Goal: Task Accomplishment & Management: Use online tool/utility

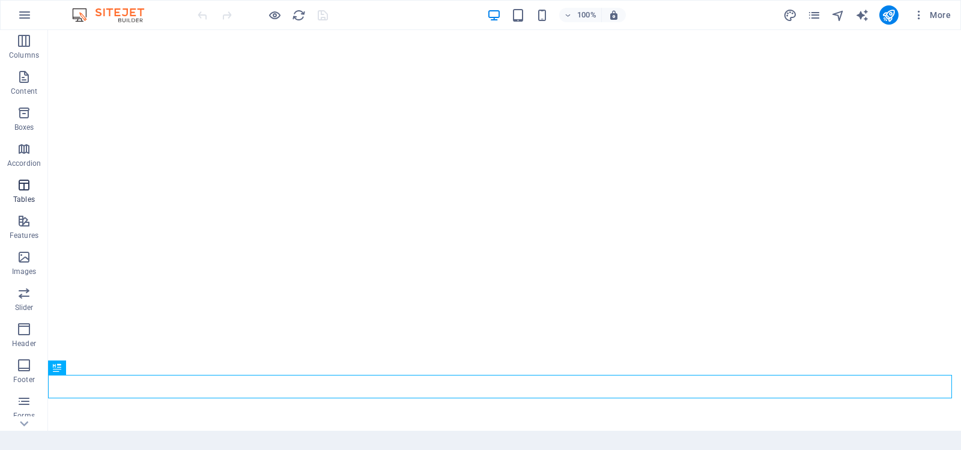
scroll to position [140, 0]
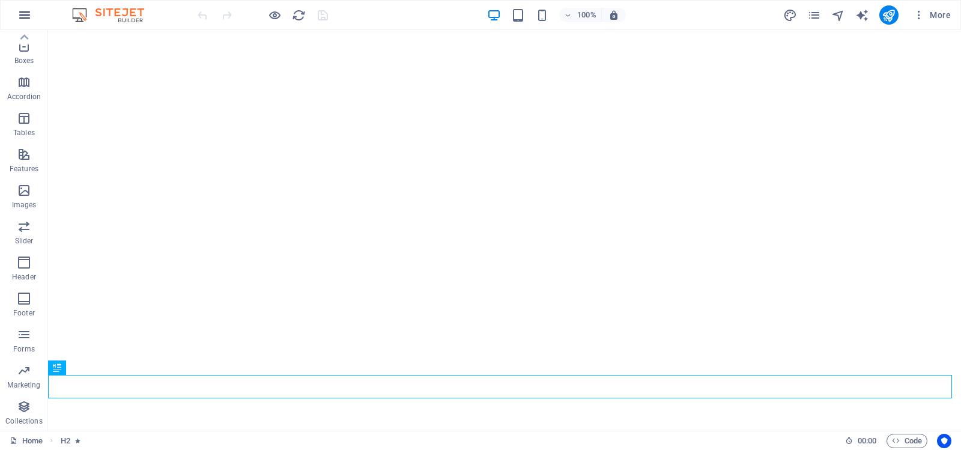
click at [23, 14] on icon "button" at bounding box center [24, 15] width 14 height 14
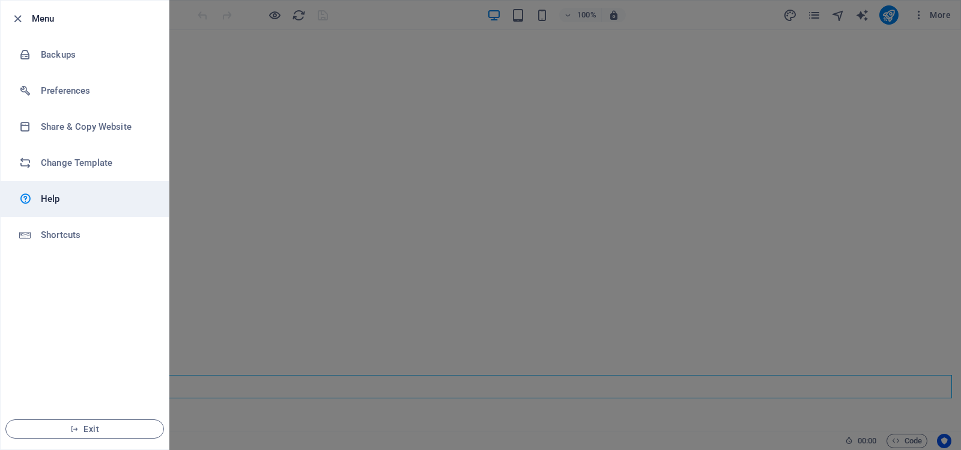
click at [50, 200] on h6 "Help" at bounding box center [96, 199] width 111 height 14
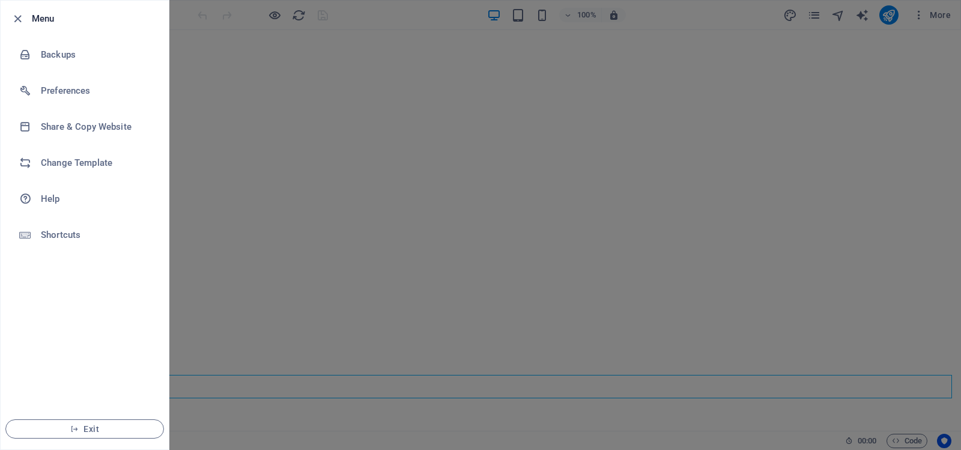
click at [608, 64] on div at bounding box center [480, 225] width 961 height 450
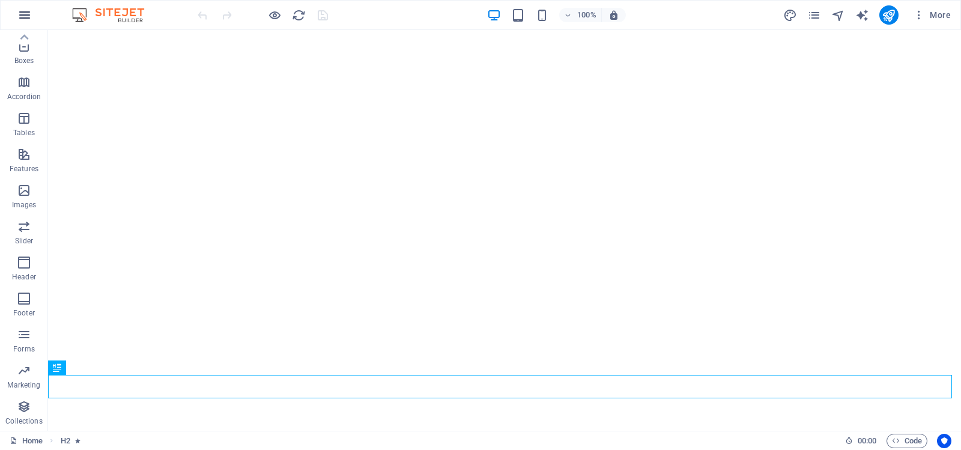
click at [25, 13] on icon "button" at bounding box center [24, 15] width 14 height 14
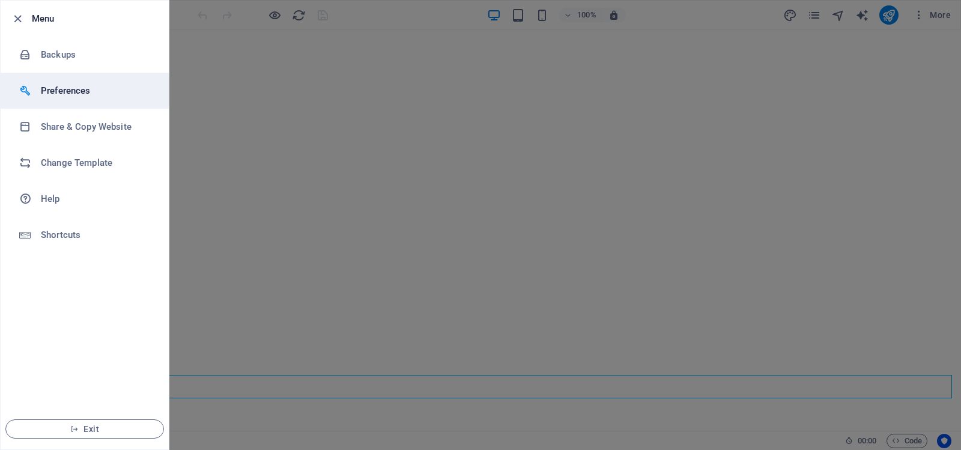
click at [66, 90] on h6 "Preferences" at bounding box center [96, 90] width 111 height 14
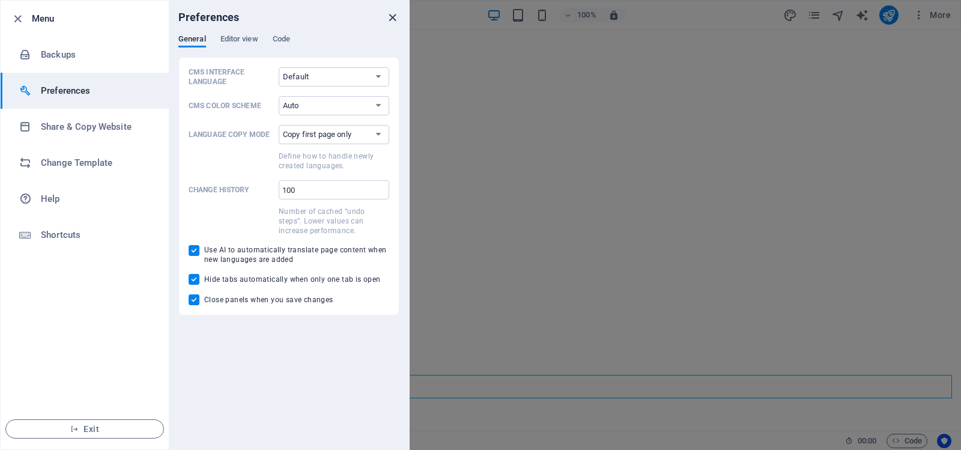
click at [393, 17] on icon "close" at bounding box center [393, 18] width 14 height 14
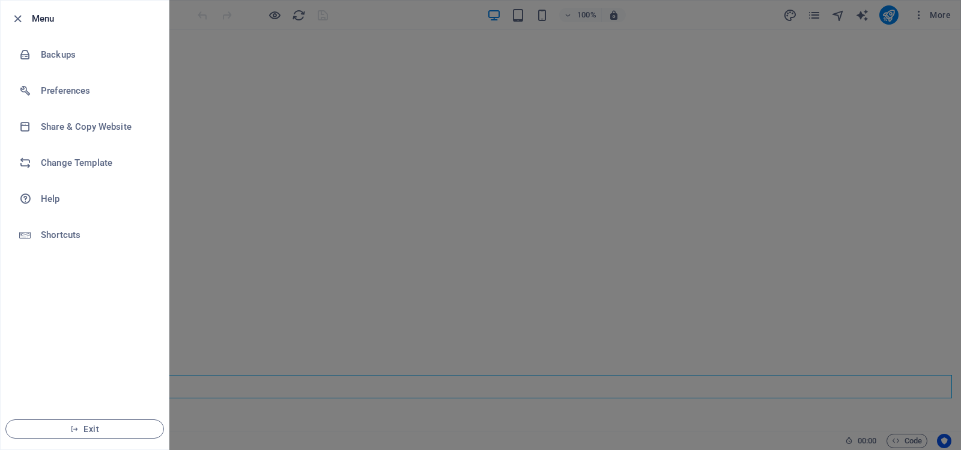
click at [919, 13] on div at bounding box center [480, 225] width 961 height 450
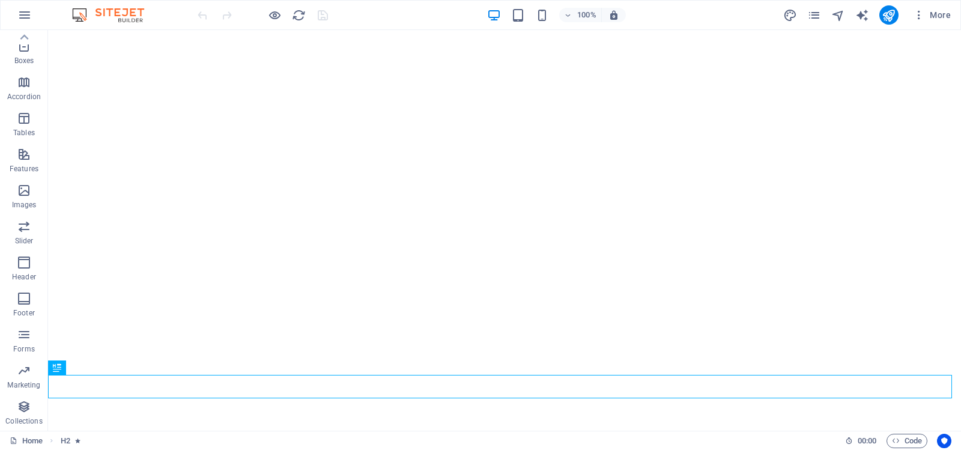
click at [919, 13] on icon "button" at bounding box center [919, 15] width 12 height 12
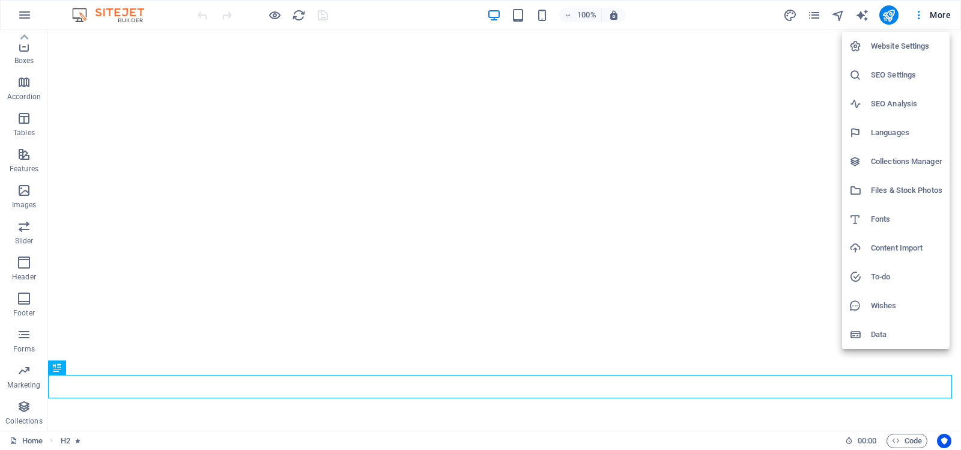
click at [763, 160] on div at bounding box center [480, 225] width 961 height 450
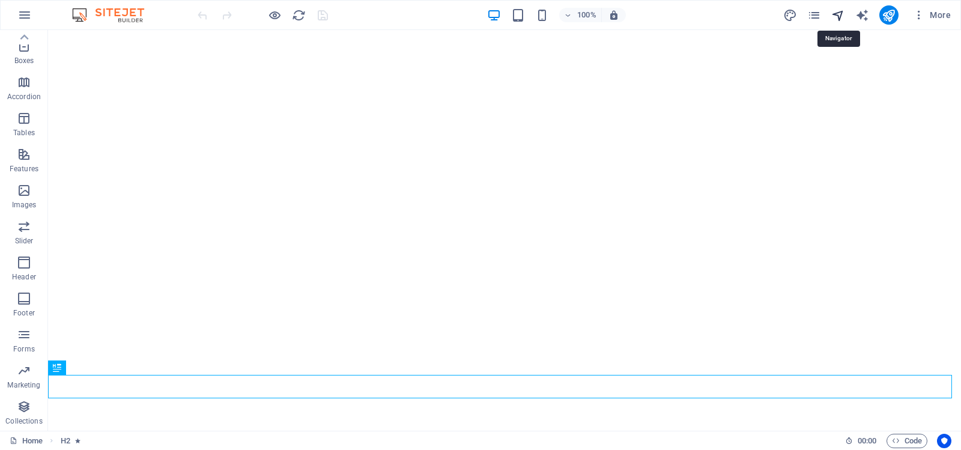
click at [838, 13] on icon "navigator" at bounding box center [838, 15] width 14 height 14
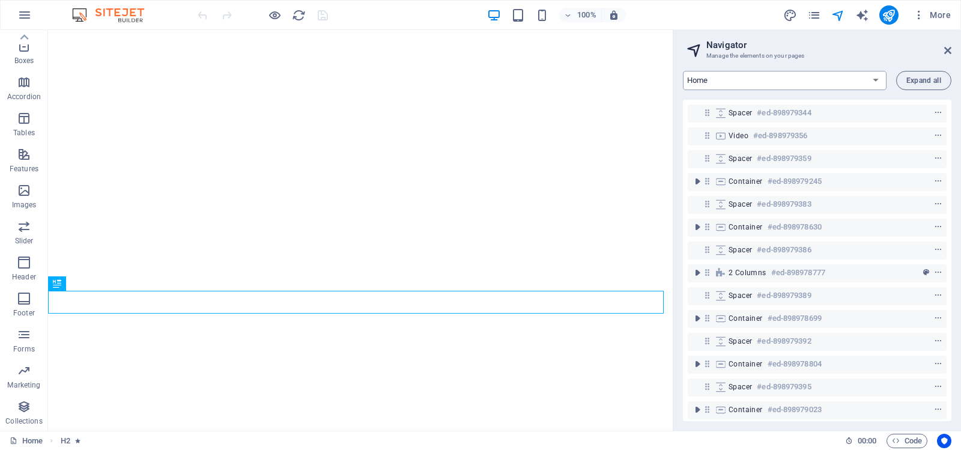
scroll to position [197, 0]
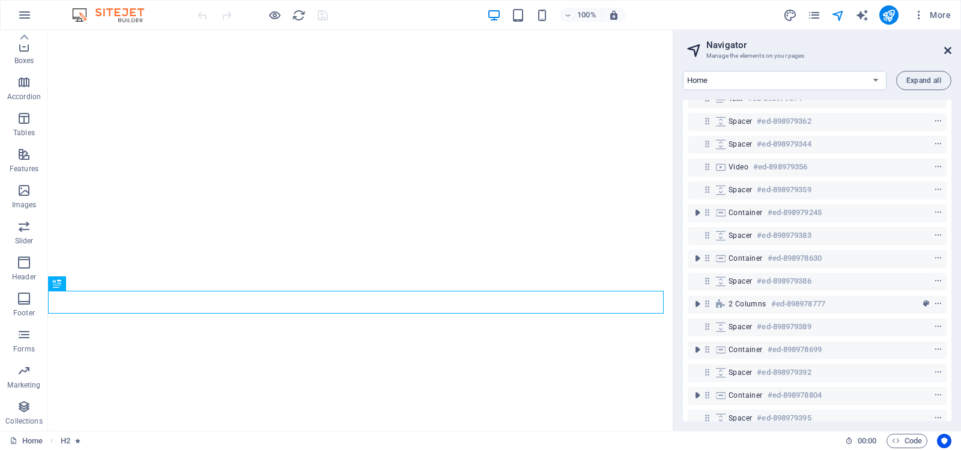
click at [947, 49] on icon at bounding box center [947, 51] width 7 height 10
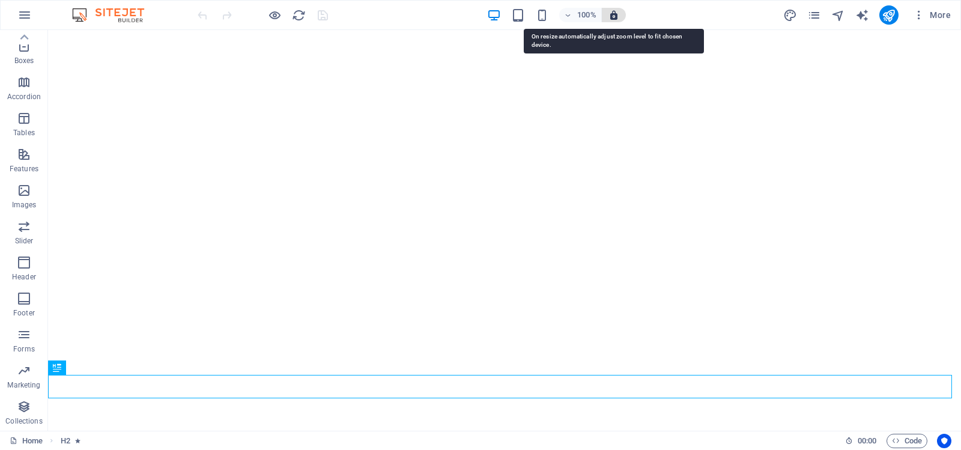
click at [613, 14] on icon "button" at bounding box center [613, 15] width 11 height 11
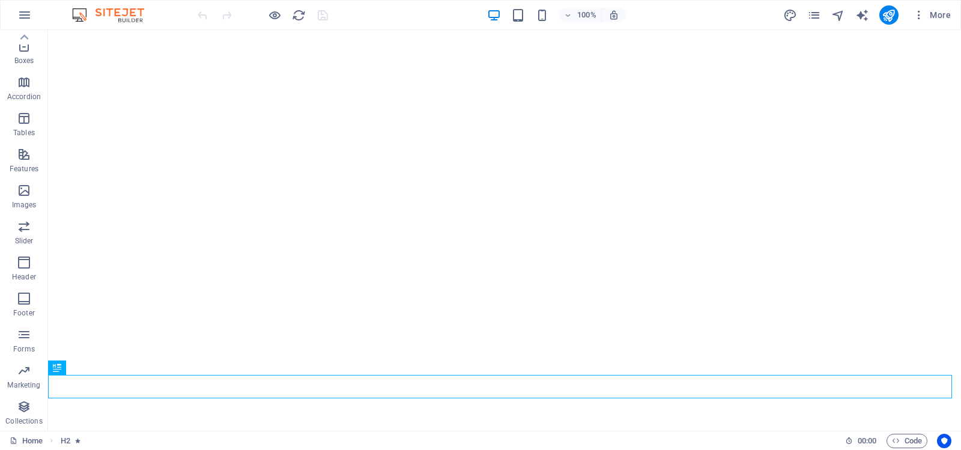
click at [123, 10] on img at bounding box center [114, 15] width 90 height 14
click at [85, 13] on img at bounding box center [114, 15] width 90 height 14
click at [73, 13] on img at bounding box center [114, 15] width 90 height 14
click at [23, 11] on icon "button" at bounding box center [24, 15] width 14 height 14
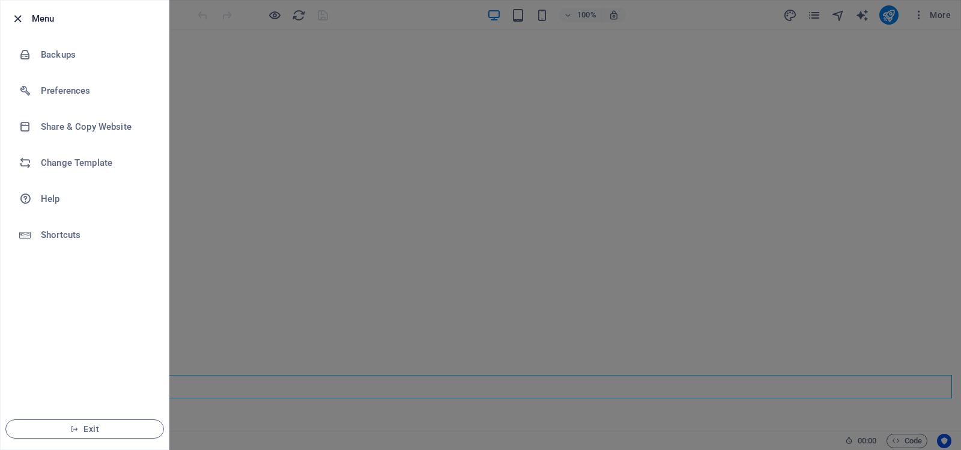
click at [17, 18] on icon "button" at bounding box center [18, 19] width 14 height 14
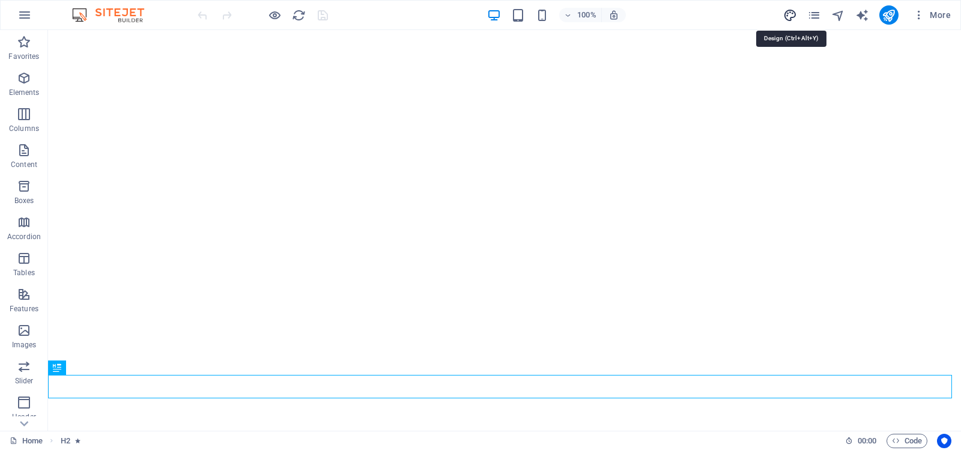
click at [790, 13] on icon "design" at bounding box center [790, 15] width 14 height 14
select select "700"
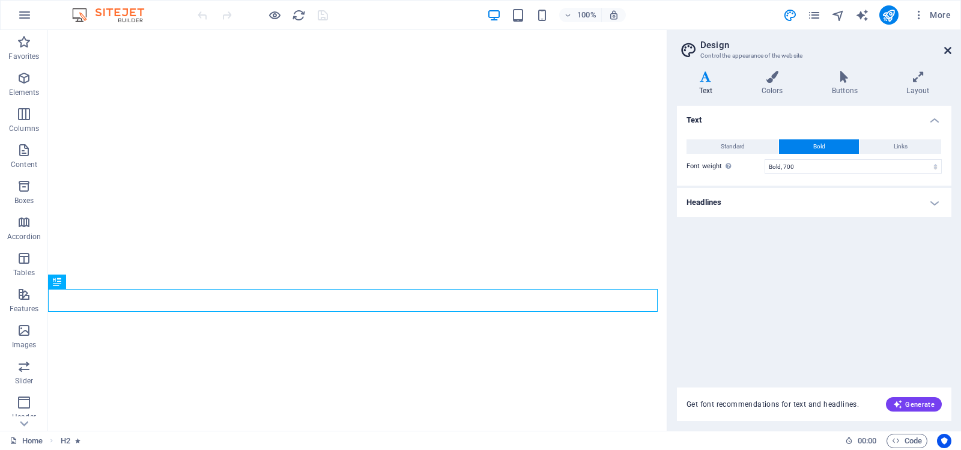
click at [948, 48] on icon at bounding box center [947, 51] width 7 height 10
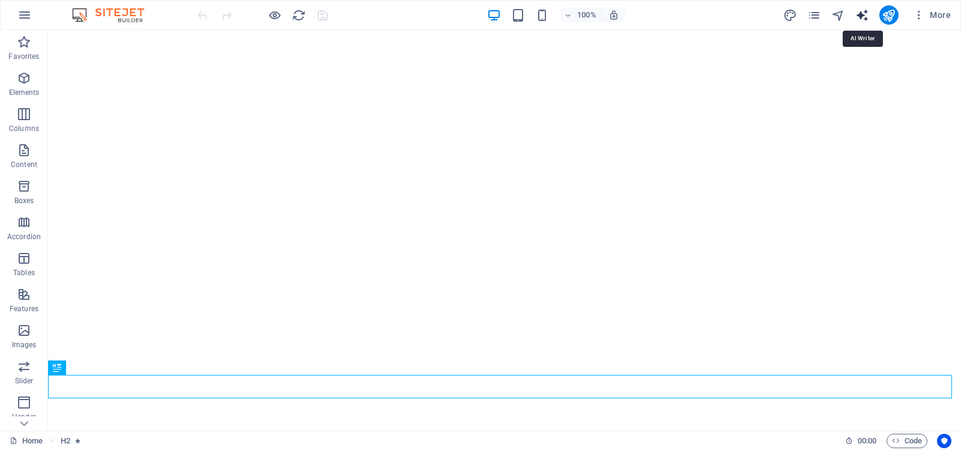
click at [864, 14] on icon "text_generator" at bounding box center [862, 15] width 14 height 14
select select "English"
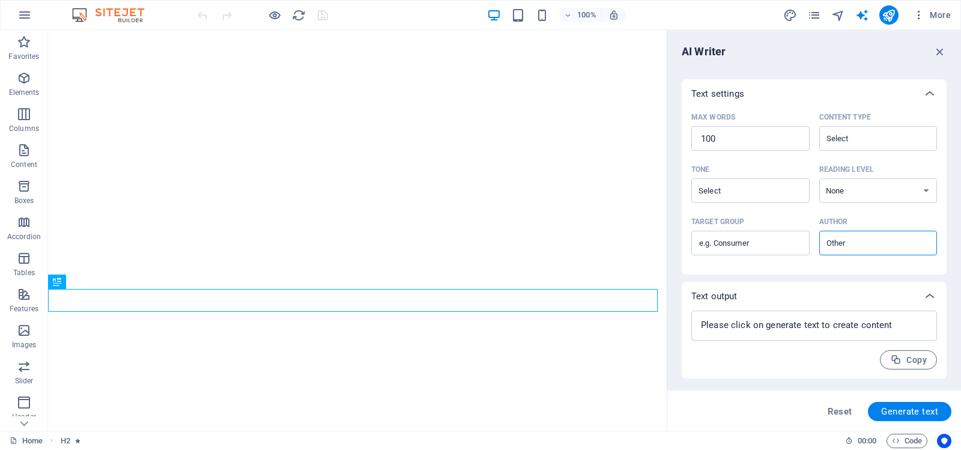
scroll to position [244, 0]
click at [940, 51] on icon "button" at bounding box center [939, 51] width 13 height 13
